Goal: Task Accomplishment & Management: Manage account settings

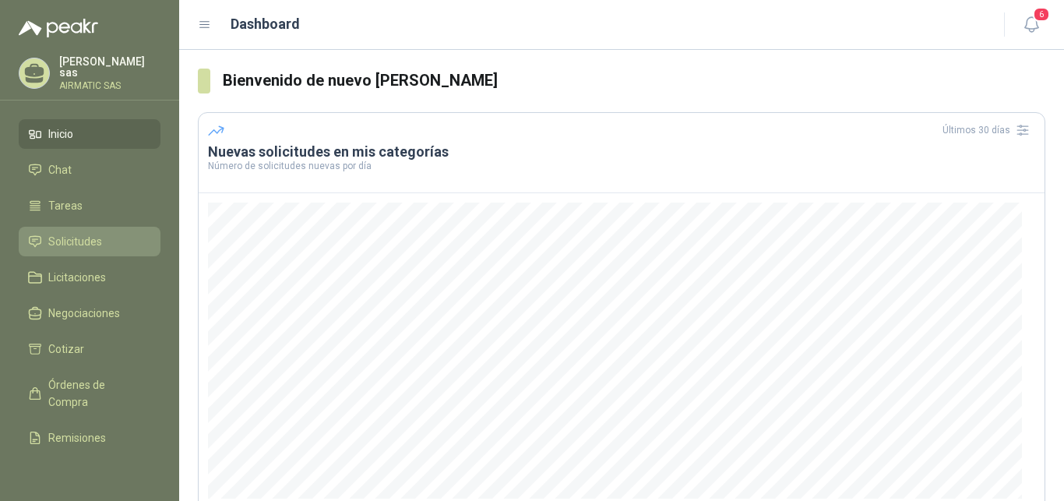
click at [86, 233] on span "Solicitudes" at bounding box center [75, 241] width 54 height 17
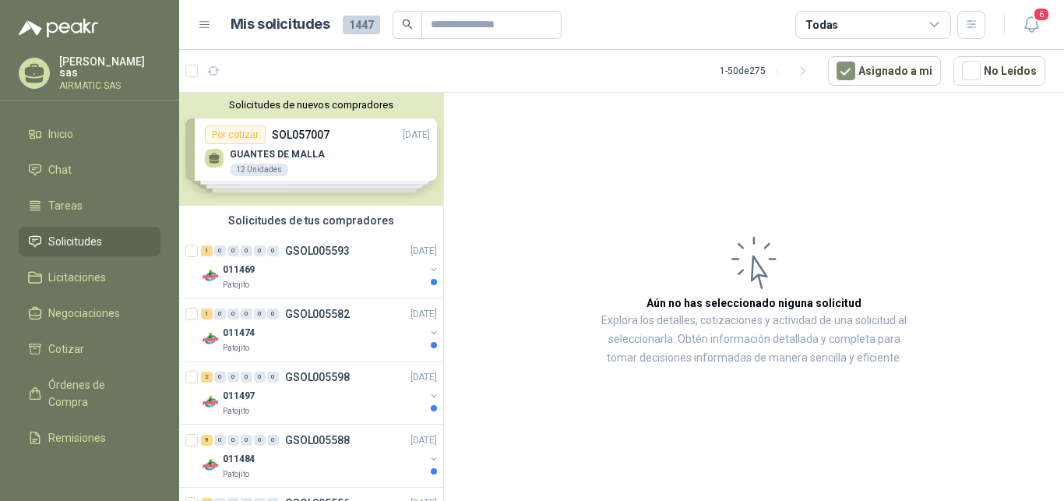
click at [88, 82] on p "AIRMATIC SAS" at bounding box center [109, 85] width 101 height 9
click at [153, 70] on p "[PERSON_NAME]" at bounding box center [109, 67] width 101 height 22
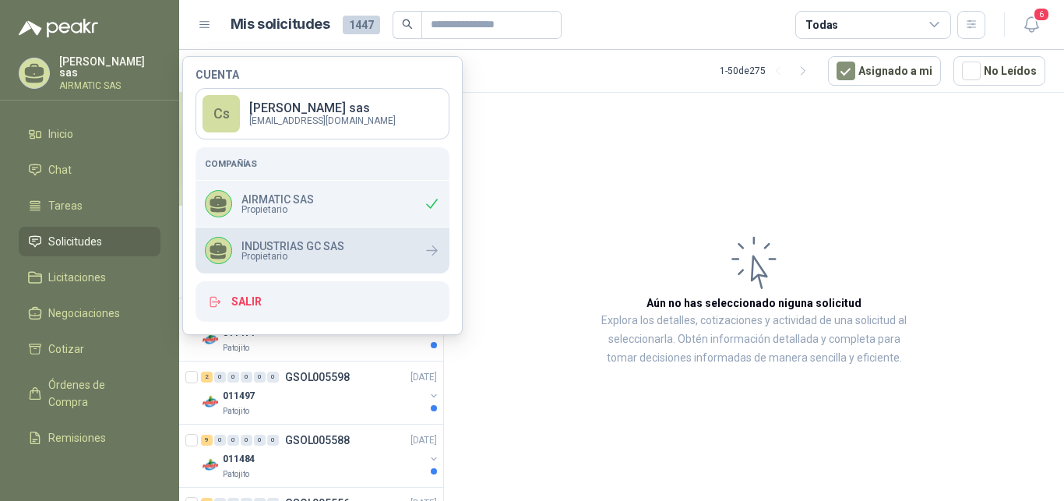
click at [346, 247] on div "INDUSTRIAS GC SAS Propietario" at bounding box center [322, 250] width 254 height 46
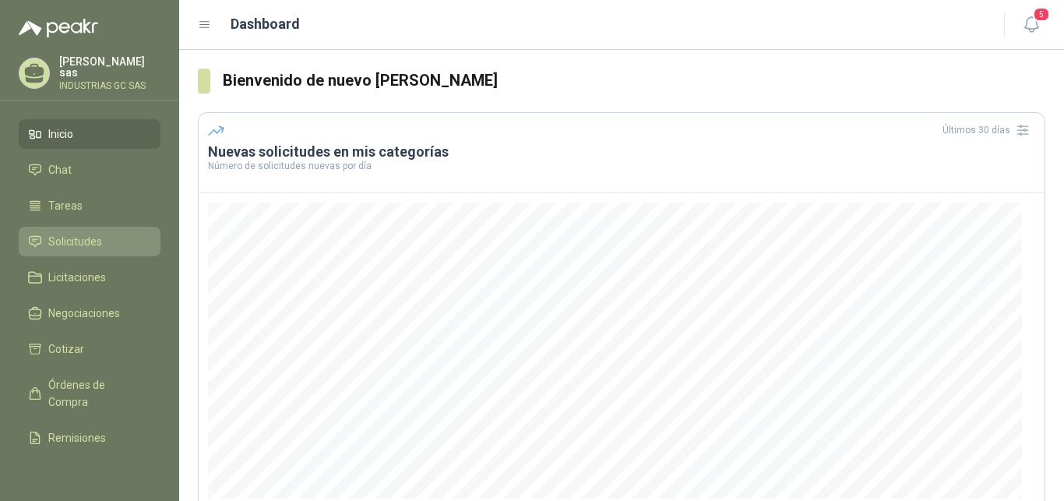
click at [83, 234] on span "Solicitudes" at bounding box center [75, 241] width 54 height 17
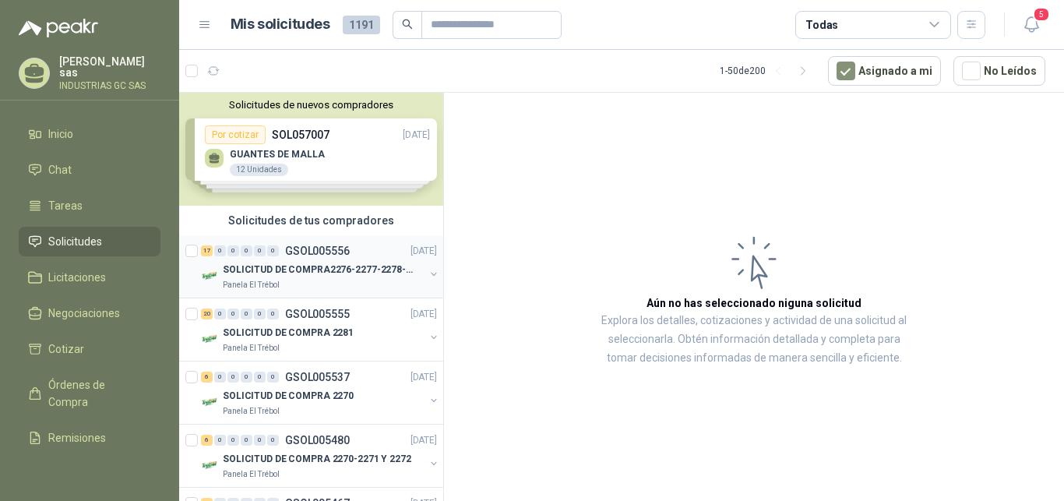
click at [263, 250] on div "0" at bounding box center [260, 250] width 12 height 11
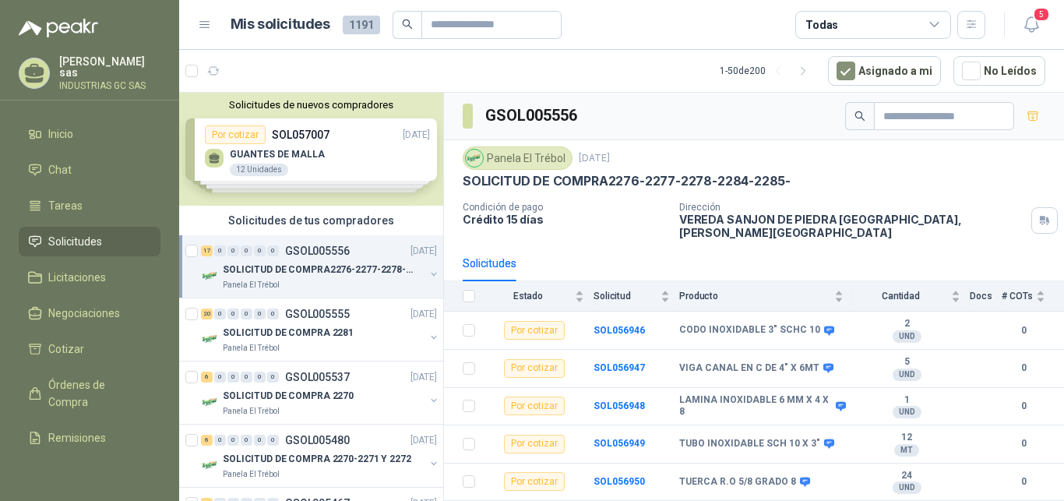
click at [55, 227] on link "Solicitudes" at bounding box center [90, 242] width 142 height 30
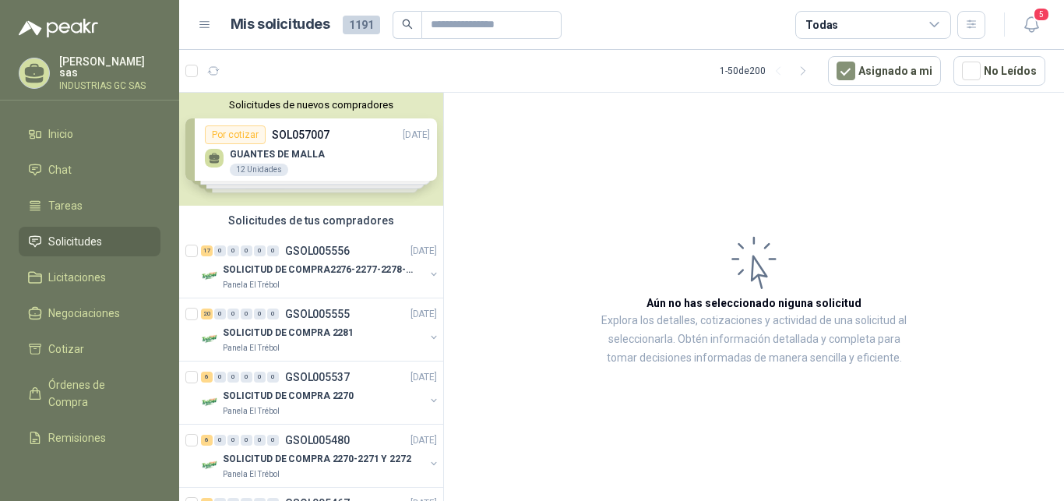
click at [60, 228] on link "Solicitudes" at bounding box center [90, 242] width 142 height 30
click at [360, 266] on p "SOLICITUD DE COMPRA2276-2277-2278-2284-2285-" at bounding box center [320, 269] width 194 height 15
